Goal: Information Seeking & Learning: Learn about a topic

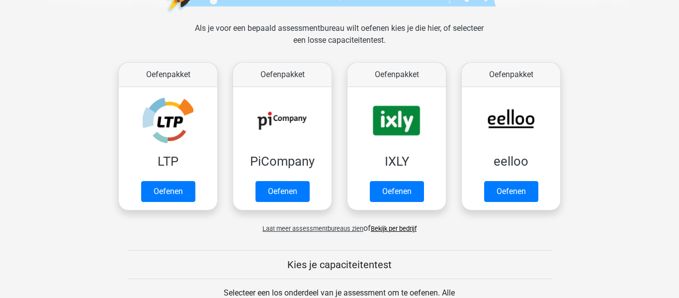
scroll to position [137, 0]
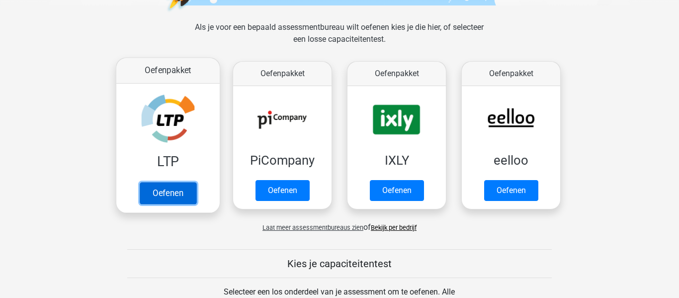
click at [173, 191] on link "Oefenen" at bounding box center [168, 193] width 57 height 22
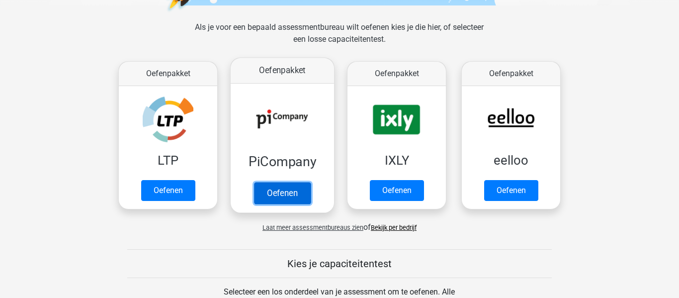
click at [276, 183] on link "Oefenen" at bounding box center [282, 193] width 57 height 22
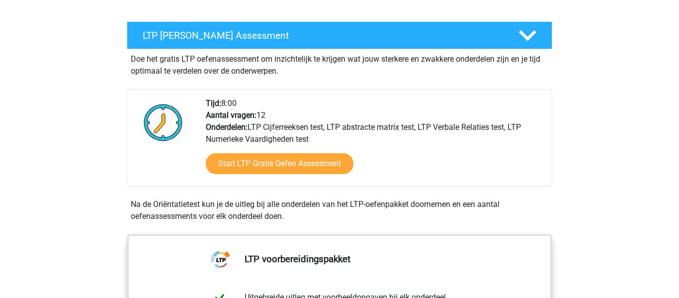
scroll to position [171, 0]
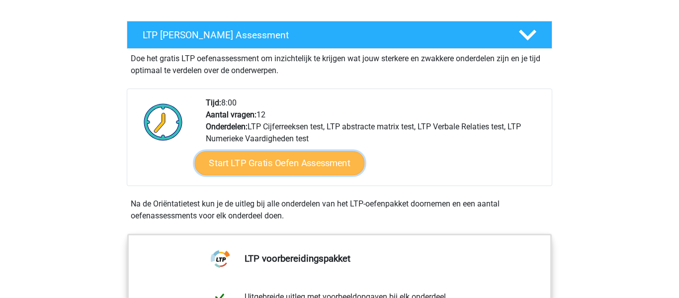
click at [328, 168] on link "Start LTP Gratis Oefen Assessment" at bounding box center [280, 163] width 170 height 24
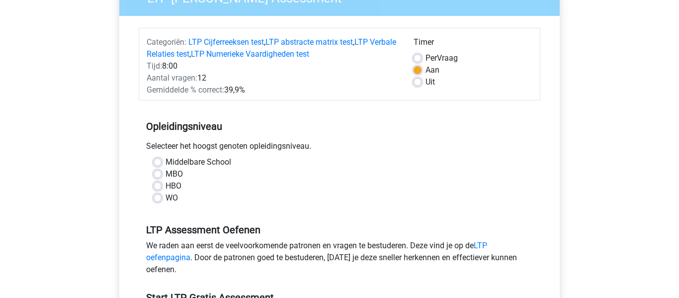
scroll to position [102, 0]
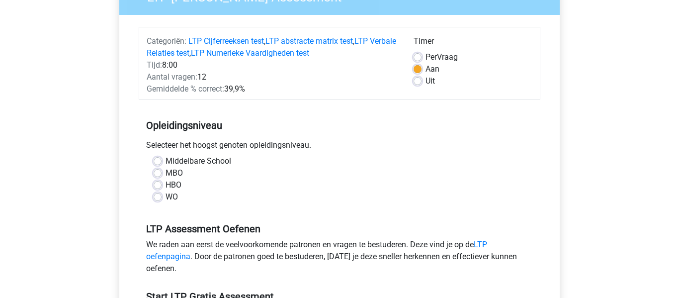
click at [166, 172] on label "MBO" at bounding box center [174, 173] width 17 height 12
click at [158, 172] on input "MBO" at bounding box center [158, 172] width 8 height 10
radio input "true"
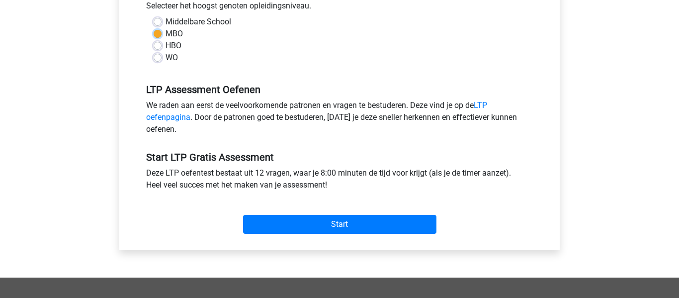
scroll to position [243, 0]
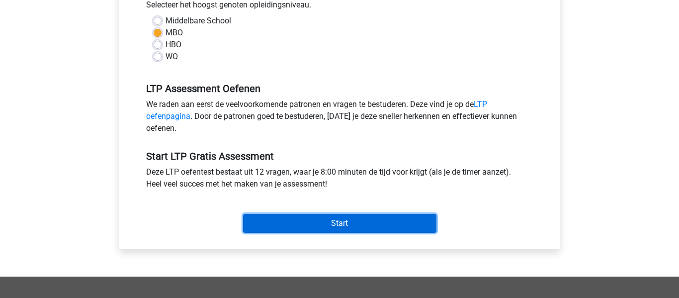
click at [387, 225] on input "Start" at bounding box center [339, 223] width 193 height 19
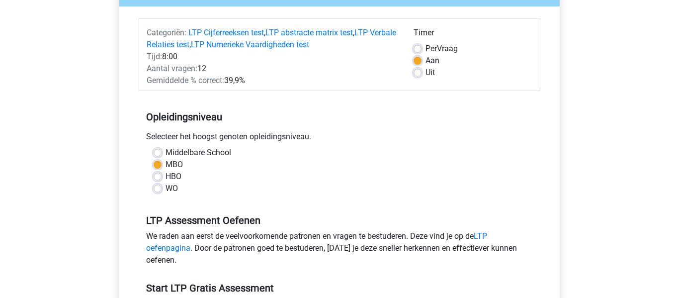
scroll to position [0, 0]
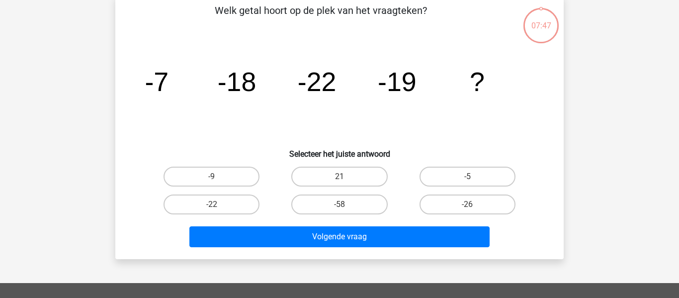
scroll to position [53, 0]
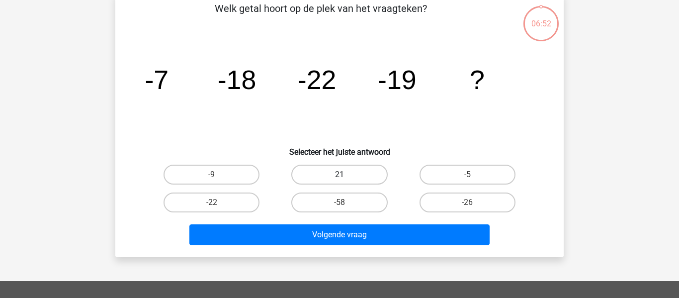
click at [358, 175] on label "21" at bounding box center [339, 175] width 96 height 20
click at [346, 175] on input "21" at bounding box center [343, 178] width 6 height 6
radio input "true"
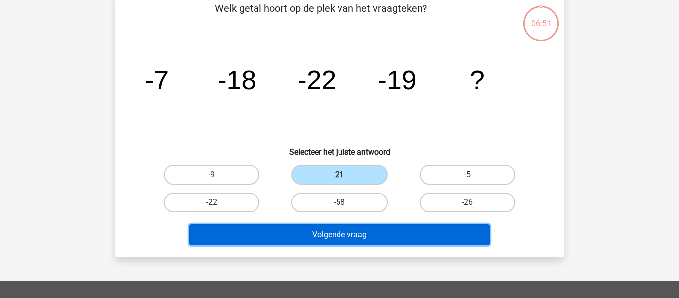
click at [421, 243] on button "Volgende vraag" at bounding box center [339, 234] width 301 height 21
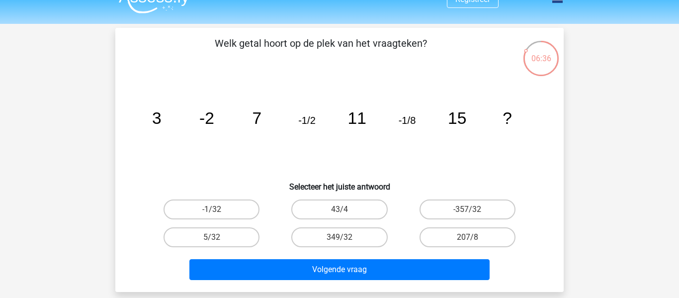
scroll to position [0, 0]
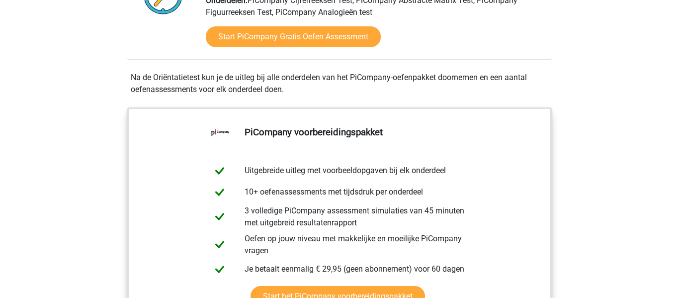
scroll to position [301, 0]
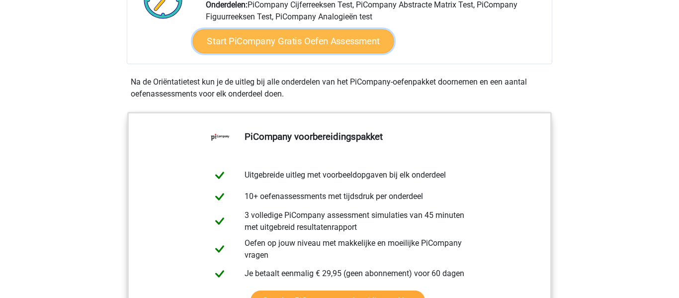
click at [340, 53] on link "Start PiCompany Gratis Oefen Assessment" at bounding box center [293, 41] width 201 height 24
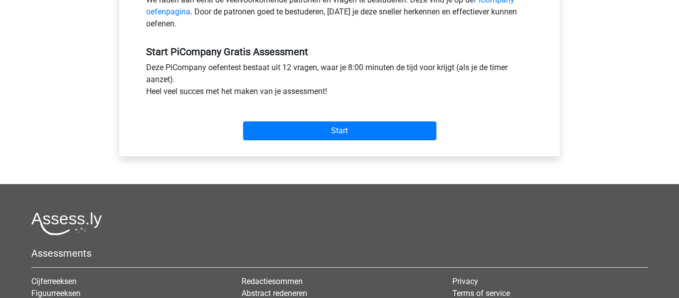
scroll to position [348, 0]
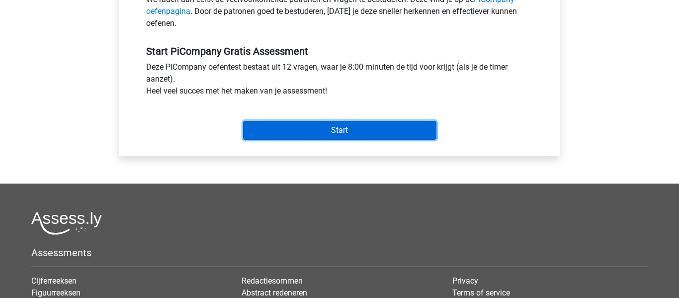
click at [386, 137] on input "Start" at bounding box center [339, 130] width 193 height 19
